Goal: Find contact information: Find contact information

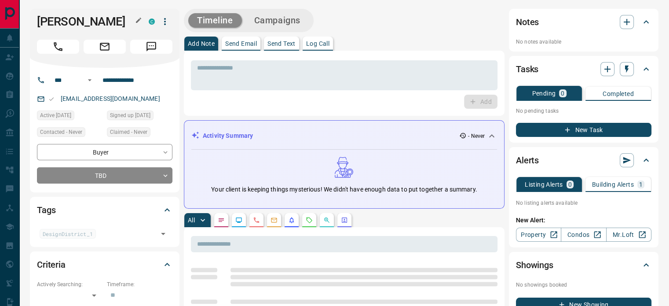
click at [133, 22] on button "button" at bounding box center [138, 20] width 11 height 11
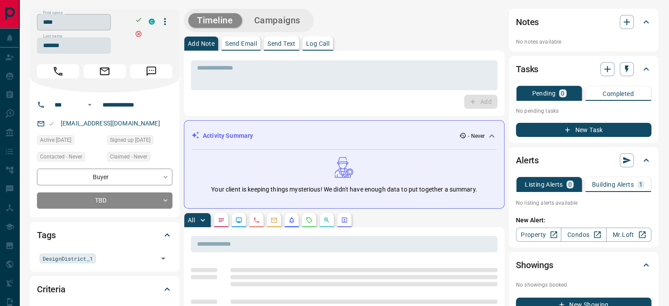
click at [97, 26] on input "****" at bounding box center [74, 22] width 74 height 16
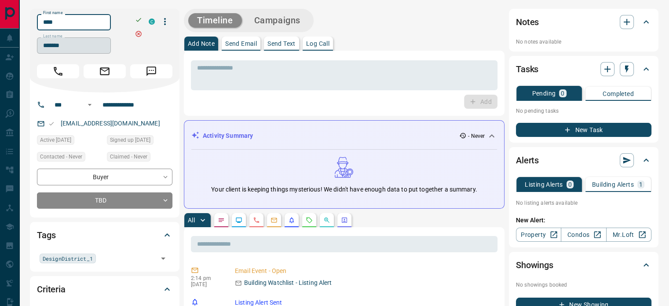
click at [73, 46] on input "*******" at bounding box center [74, 45] width 74 height 16
click at [133, 102] on input "**********" at bounding box center [133, 105] width 69 height 14
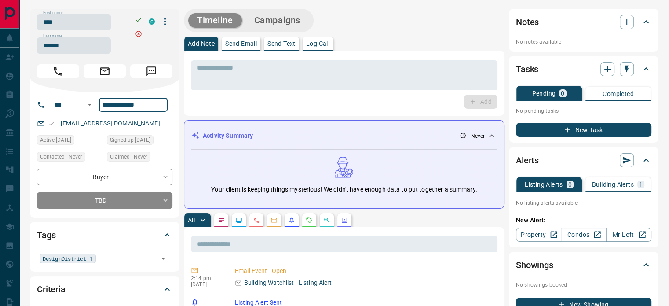
click at [135, 126] on div "[EMAIL_ADDRESS][DOMAIN_NAME]" at bounding box center [104, 123] width 135 height 15
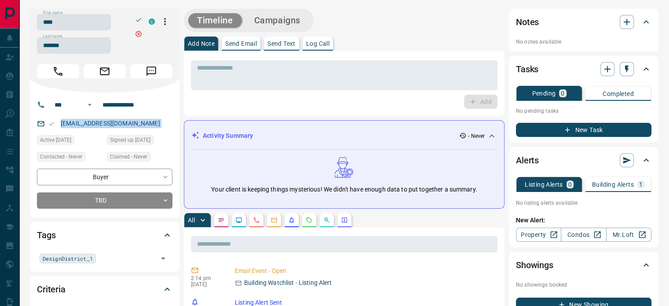
click at [135, 126] on div "[EMAIL_ADDRESS][DOMAIN_NAME]" at bounding box center [104, 123] width 135 height 15
copy link "[EMAIL_ADDRESS][DOMAIN_NAME]"
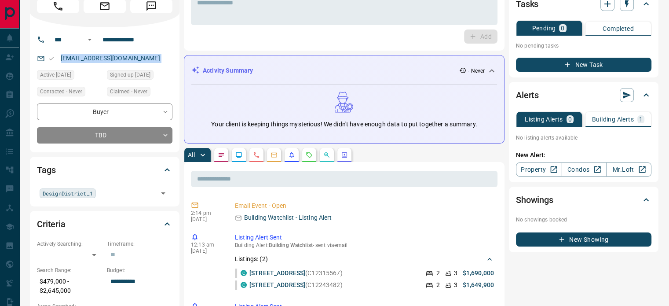
scroll to position [88, 0]
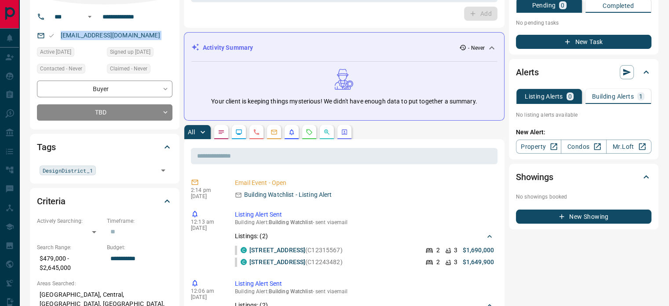
click at [257, 129] on icon "Calls" at bounding box center [256, 131] width 7 height 7
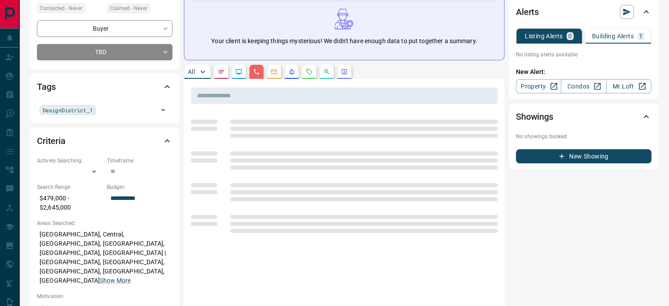
scroll to position [176, 0]
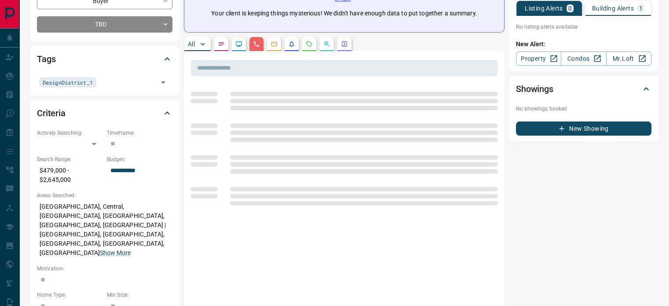
click at [108, 219] on p "[GEOGRAPHIC_DATA], Central, [GEOGRAPHIC_DATA], [GEOGRAPHIC_DATA], [GEOGRAPHIC_D…" at bounding box center [104, 229] width 135 height 61
click at [118, 248] on button "Show More" at bounding box center [115, 252] width 31 height 9
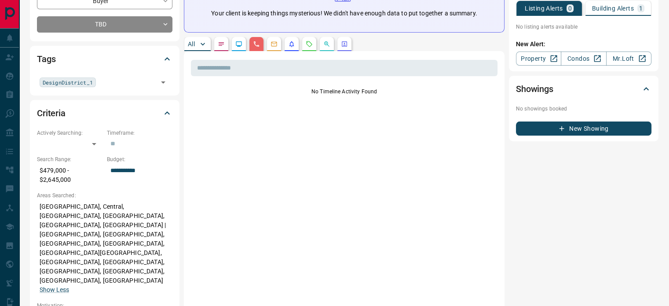
click at [81, 210] on p "[GEOGRAPHIC_DATA], [GEOGRAPHIC_DATA], [GEOGRAPHIC_DATA], [GEOGRAPHIC_DATA], [GE…" at bounding box center [104, 248] width 135 height 98
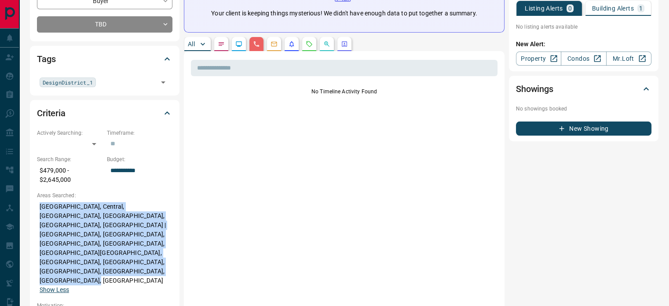
copy p "[GEOGRAPHIC_DATA], [GEOGRAPHIC_DATA], [GEOGRAPHIC_DATA], [GEOGRAPHIC_DATA], [GE…"
drag, startPoint x: 39, startPoint y: 204, endPoint x: 58, endPoint y: 249, distance: 49.5
click at [58, 249] on p "[GEOGRAPHIC_DATA], [GEOGRAPHIC_DATA], [GEOGRAPHIC_DATA], [GEOGRAPHIC_DATA], [GE…" at bounding box center [104, 248] width 135 height 98
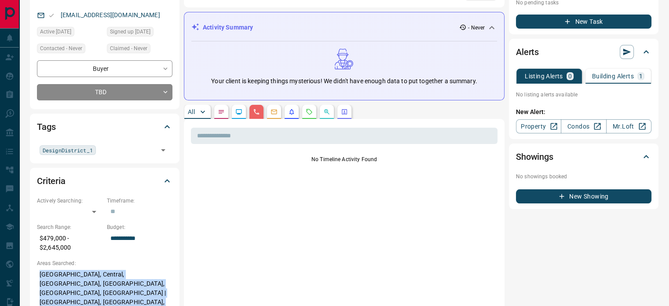
scroll to position [0, 0]
